Goal: Find specific page/section: Find specific page/section

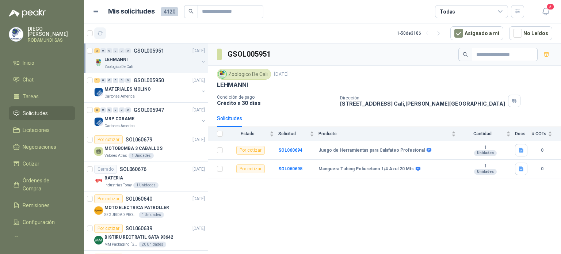
drag, startPoint x: 0, startPoint y: 0, endPoint x: 100, endPoint y: 35, distance: 105.6
click at [100, 35] on icon "button" at bounding box center [100, 33] width 6 height 6
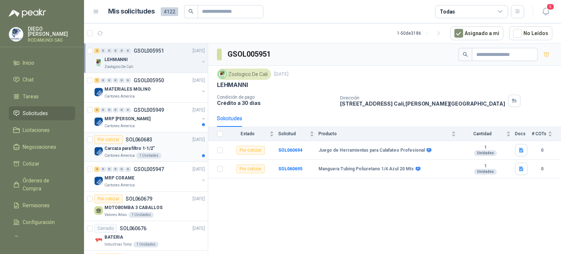
click at [184, 153] on div "Cartones America 1 Unidades" at bounding box center [154, 156] width 100 height 6
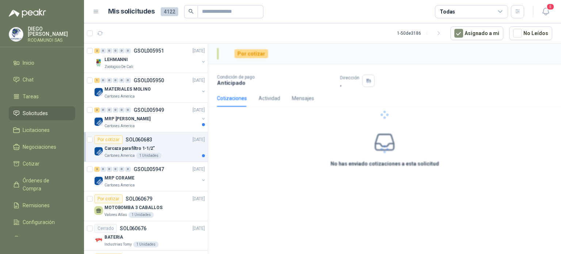
click at [164, 156] on div "Cartones America 1 Unidades" at bounding box center [154, 156] width 100 height 6
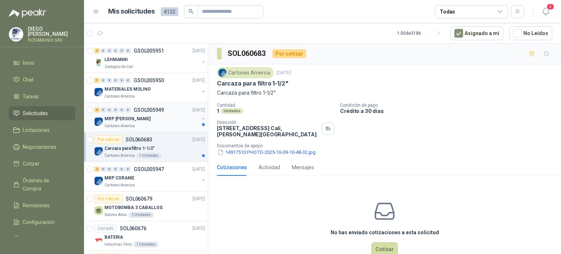
click at [164, 118] on div "MRP [PERSON_NAME]" at bounding box center [151, 118] width 95 height 9
